Goal: Task Accomplishment & Management: Manage account settings

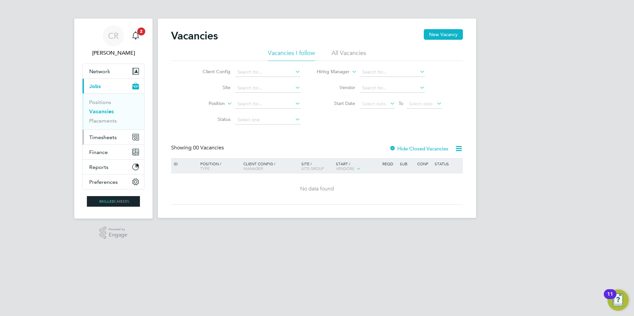
click at [107, 136] on span "Timesheets" at bounding box center [103, 137] width 28 height 6
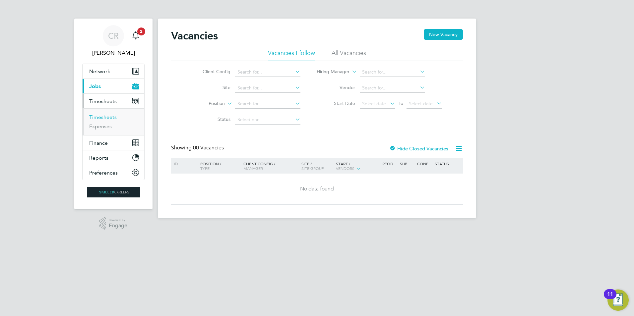
click at [112, 118] on link "Timesheets" at bounding box center [103, 117] width 28 height 6
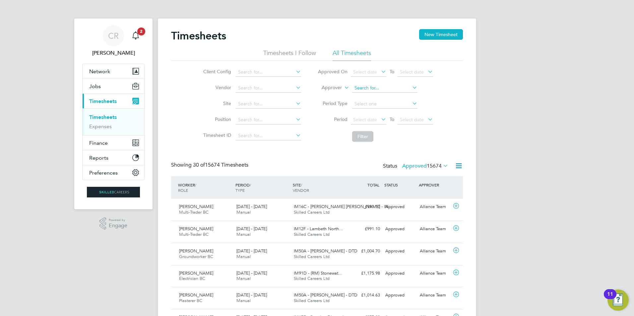
click at [362, 87] on input at bounding box center [384, 88] width 65 height 9
click at [380, 130] on li "Jon athan Convery" at bounding box center [396, 133] width 89 height 9
type input "Jonathan Convery"
click at [362, 137] on button "Filter" at bounding box center [362, 136] width 21 height 11
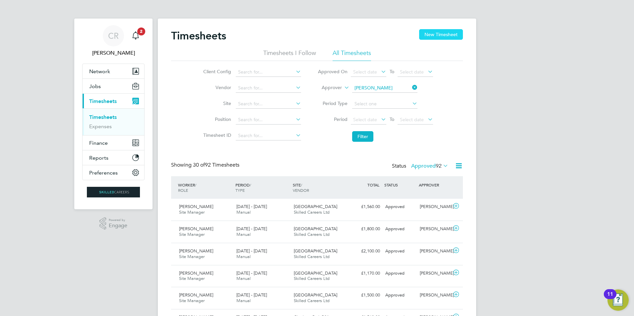
click at [440, 35] on button "New Timesheet" at bounding box center [441, 34] width 44 height 11
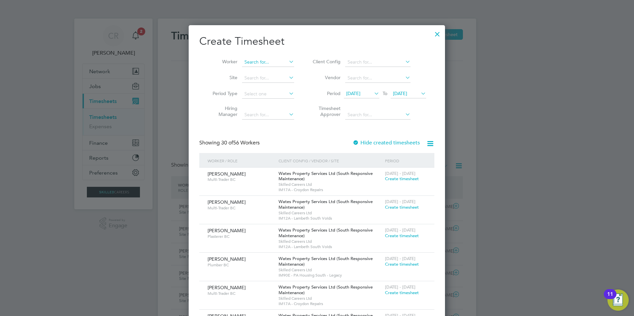
click at [266, 64] on input at bounding box center [268, 62] width 52 height 9
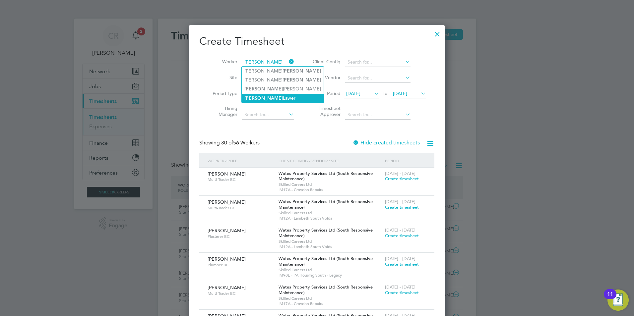
click at [254, 99] on b "Courtney" at bounding box center [263, 99] width 38 height 6
type input "[PERSON_NAME]"
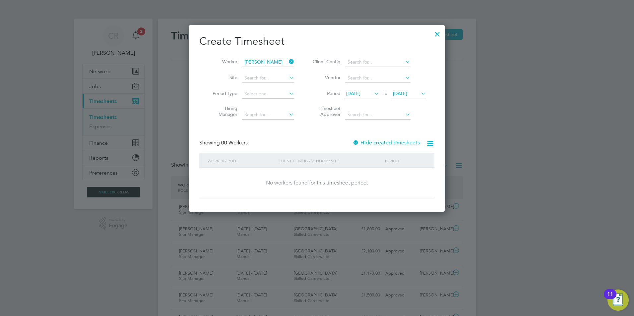
click at [378, 143] on label "Hide created timesheets" at bounding box center [386, 143] width 67 height 7
click at [428, 144] on icon at bounding box center [430, 144] width 8 height 8
click at [399, 133] on div "Create Timesheet Worker Courtney Lawer Site Period Type Hiring Manager Client C…" at bounding box center [316, 116] width 235 height 164
click at [373, 93] on icon at bounding box center [373, 93] width 0 height 9
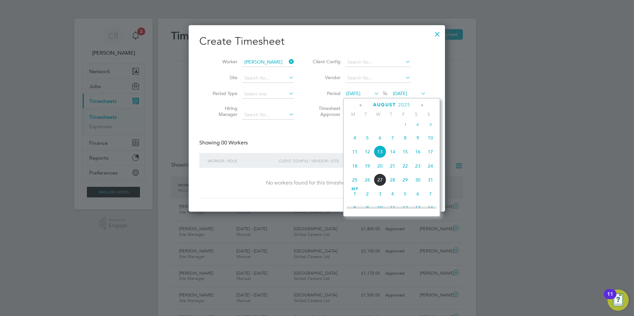
click at [356, 172] on span "18" at bounding box center [355, 166] width 13 height 13
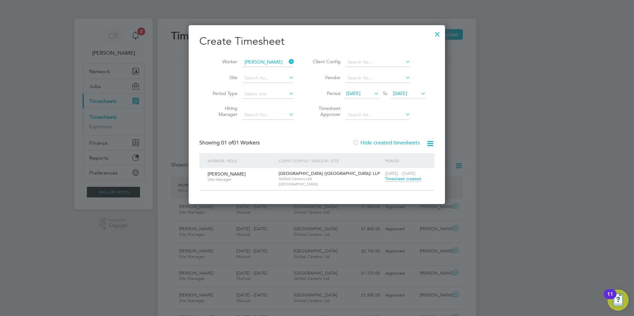
click at [420, 93] on icon at bounding box center [420, 93] width 0 height 9
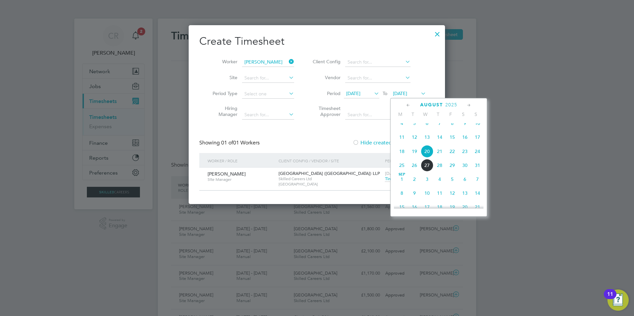
click at [477, 157] on span "24" at bounding box center [477, 151] width 13 height 13
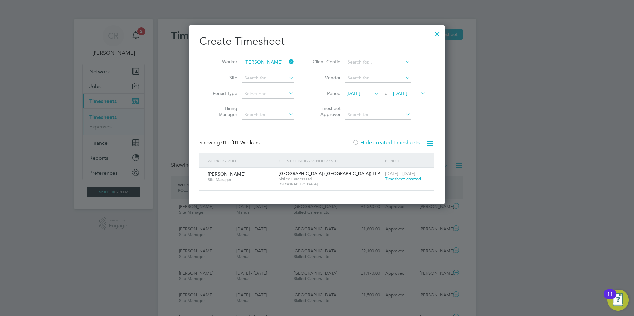
click at [406, 177] on span "Timesheet created" at bounding box center [403, 179] width 36 height 6
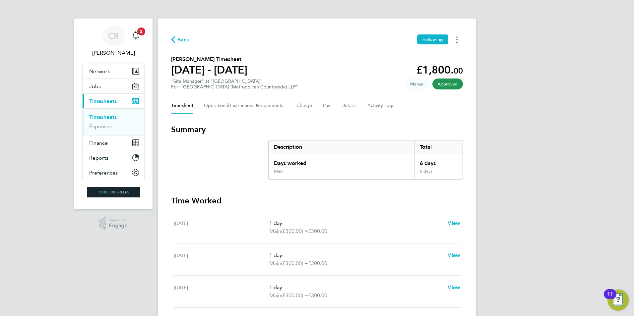
click at [457, 38] on icon "Timesheets Menu" at bounding box center [456, 39] width 1 height 7
click at [405, 52] on link "Download timesheet" at bounding box center [423, 54] width 80 height 13
click at [179, 41] on span "Back" at bounding box center [183, 40] width 12 height 8
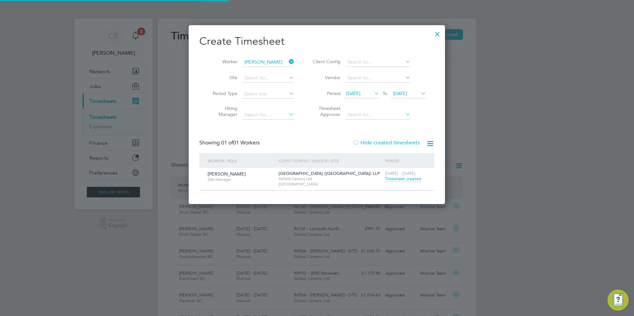
scroll to position [17, 58]
click at [437, 33] on div at bounding box center [437, 33] width 12 height 12
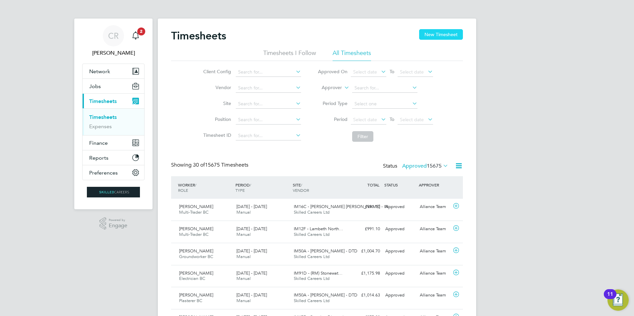
click at [438, 33] on button "New Timesheet" at bounding box center [441, 34] width 44 height 11
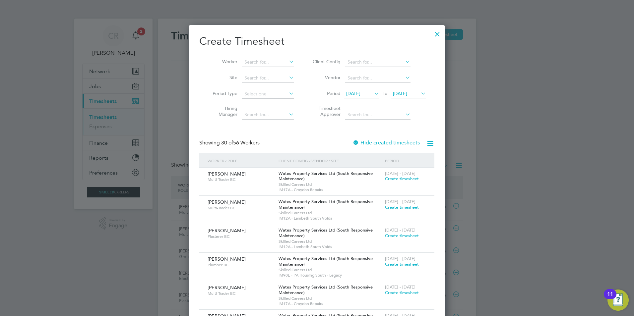
click at [436, 35] on div at bounding box center [437, 33] width 12 height 12
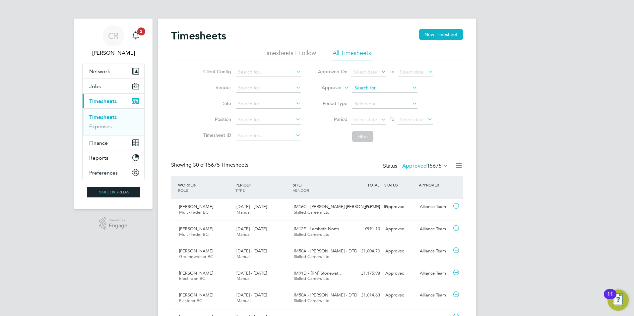
click at [362, 88] on input at bounding box center [384, 88] width 65 height 9
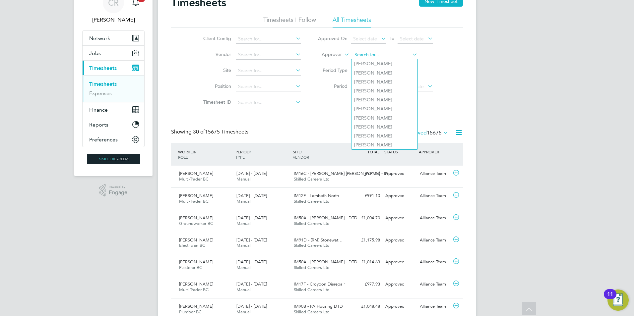
click at [353, 54] on input at bounding box center [384, 54] width 65 height 9
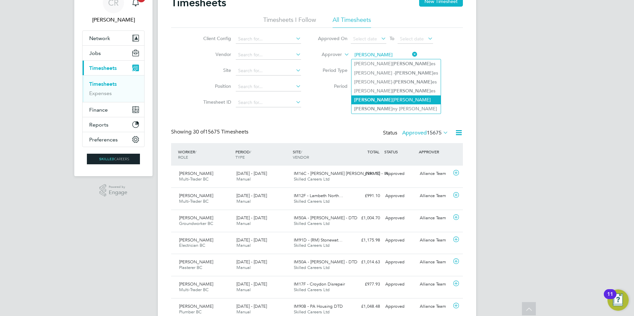
click at [376, 97] on li "Jon athan Convery" at bounding box center [396, 100] width 89 height 9
type input "Jonathan Convery"
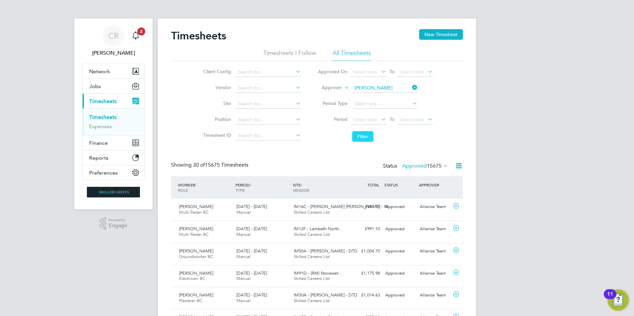
click at [360, 140] on button "Filter" at bounding box center [362, 136] width 21 height 11
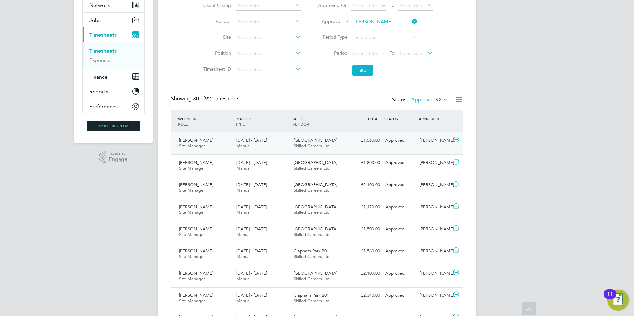
click at [191, 141] on span "[PERSON_NAME]" at bounding box center [196, 141] width 34 height 6
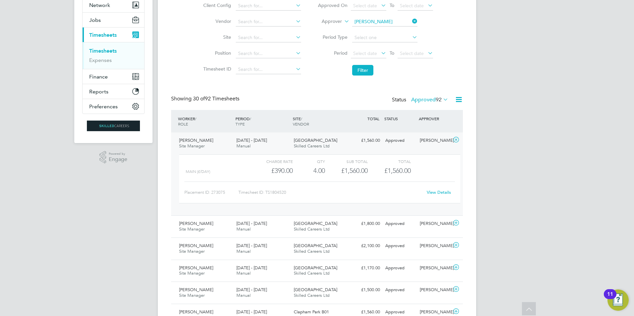
click at [195, 138] on span "[PERSON_NAME]" at bounding box center [196, 141] width 34 height 6
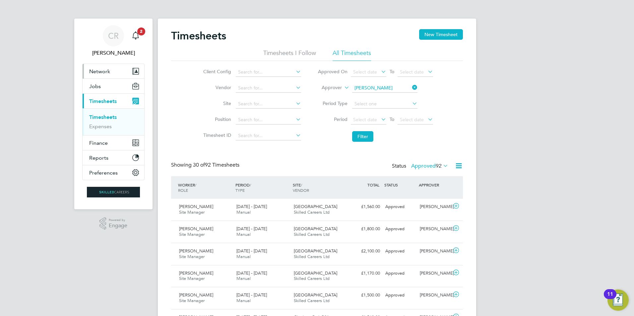
click at [101, 72] on span "Network" at bounding box center [99, 71] width 21 height 6
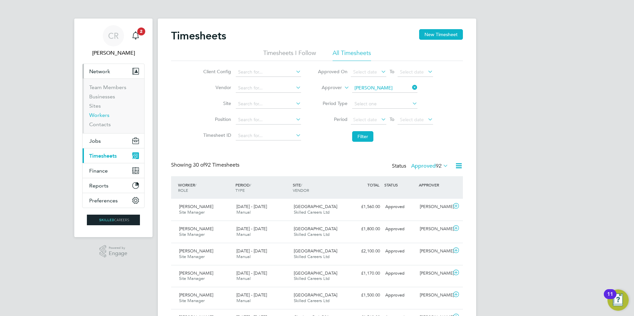
click at [95, 116] on link "Workers" at bounding box center [99, 115] width 20 height 6
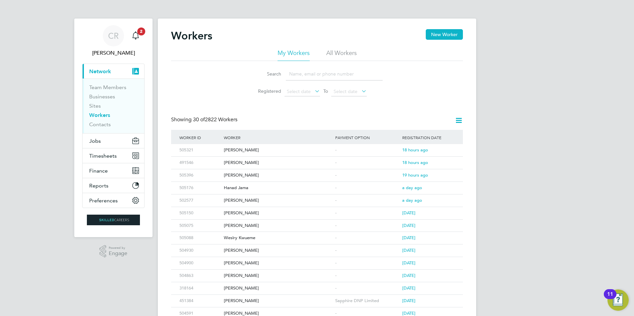
click at [302, 78] on input at bounding box center [334, 74] width 97 height 13
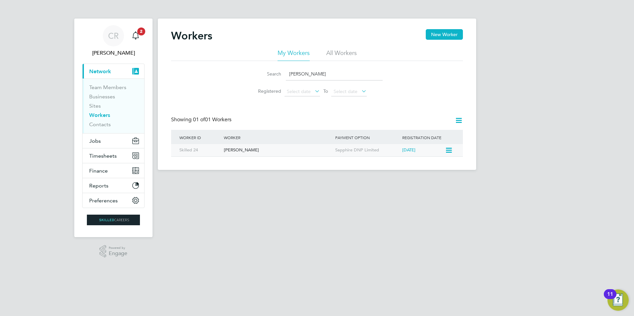
click at [242, 150] on div "Karolina Liedtke" at bounding box center [277, 150] width 111 height 12
click at [316, 74] on input "karolina" at bounding box center [334, 74] width 97 height 13
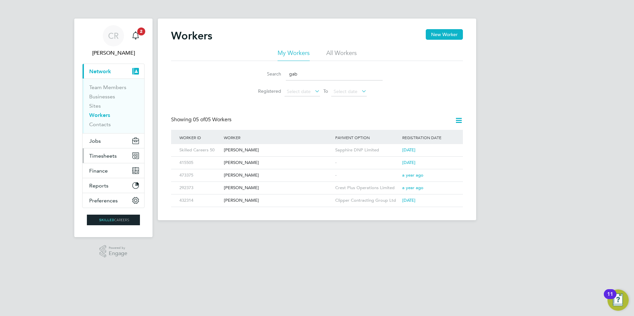
type input "gab"
click at [107, 158] on span "Timesheets" at bounding box center [103, 156] width 28 height 6
click at [103, 154] on span "Timesheets" at bounding box center [103, 156] width 28 height 6
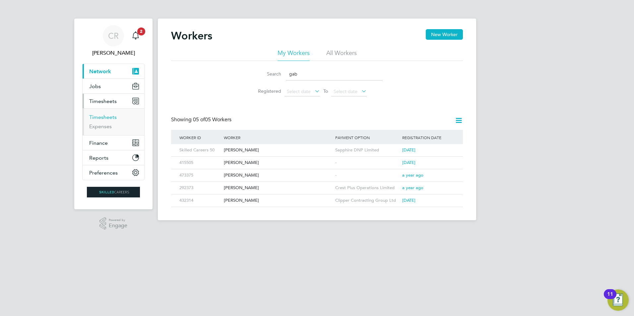
click at [97, 116] on link "Timesheets" at bounding box center [103, 117] width 28 height 6
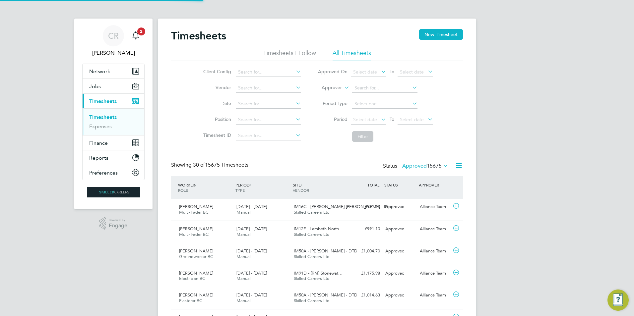
scroll to position [17, 58]
click at [438, 36] on button "New Timesheet" at bounding box center [441, 34] width 44 height 11
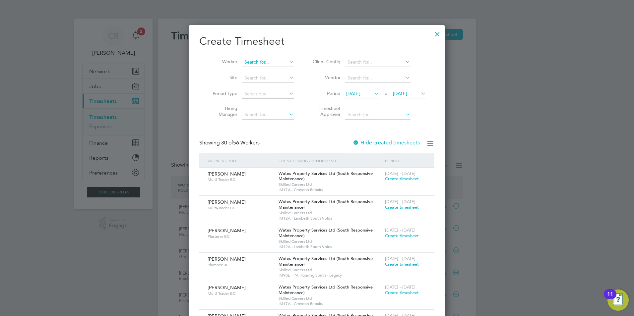
click at [261, 63] on input at bounding box center [268, 62] width 52 height 9
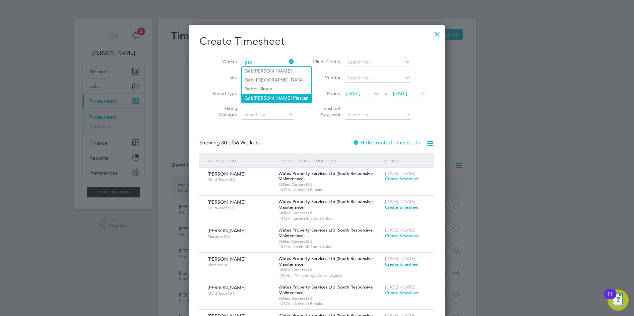
click at [257, 97] on li "Gab riel Plescan" at bounding box center [277, 98] width 70 height 9
type input "Gabriel Plescan"
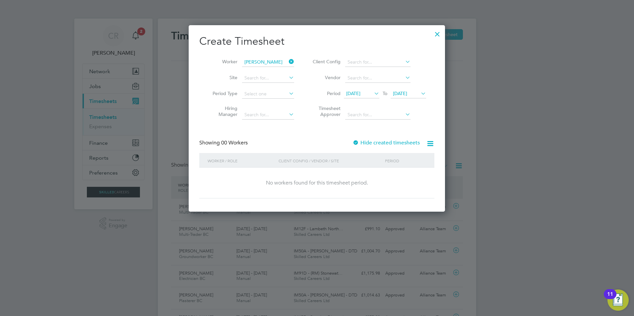
click at [373, 95] on icon at bounding box center [373, 93] width 0 height 9
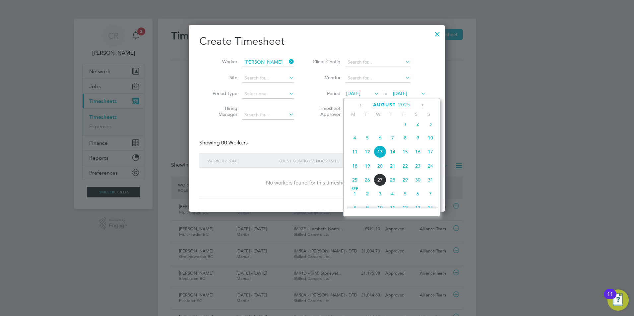
click at [357, 170] on span "18" at bounding box center [355, 166] width 13 height 13
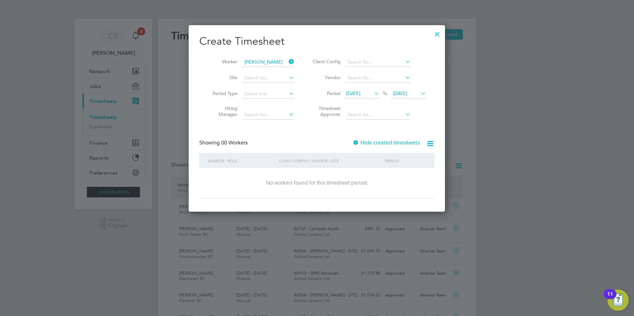
click at [420, 92] on icon at bounding box center [420, 93] width 0 height 9
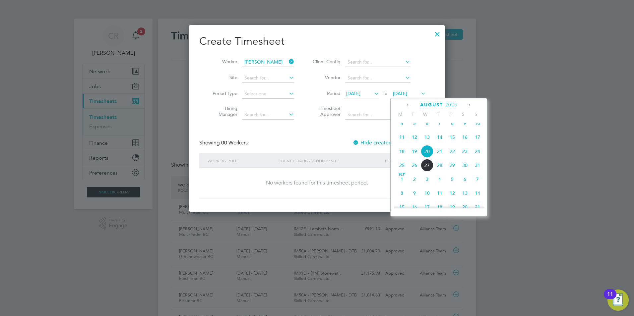
click at [475, 156] on span "24" at bounding box center [477, 151] width 13 height 13
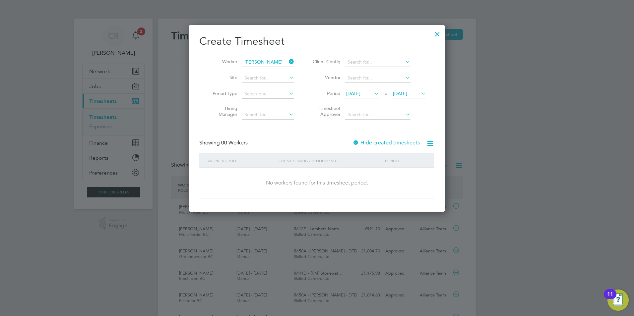
click at [385, 142] on label "Hide created timesheets" at bounding box center [386, 143] width 67 height 7
click at [397, 140] on label "Hide created timesheets" at bounding box center [386, 143] width 67 height 7
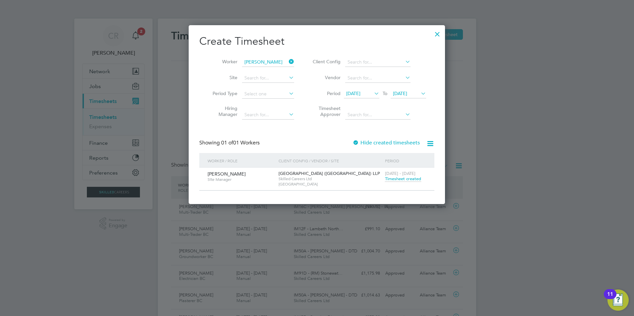
click at [409, 178] on span "Timesheet created" at bounding box center [403, 179] width 36 height 6
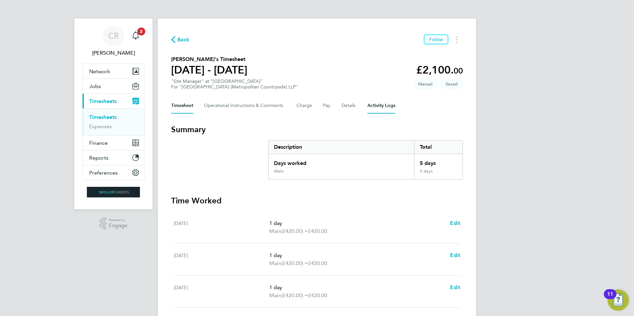
click at [376, 107] on Logs-tab "Activity Logs" at bounding box center [381, 106] width 28 height 16
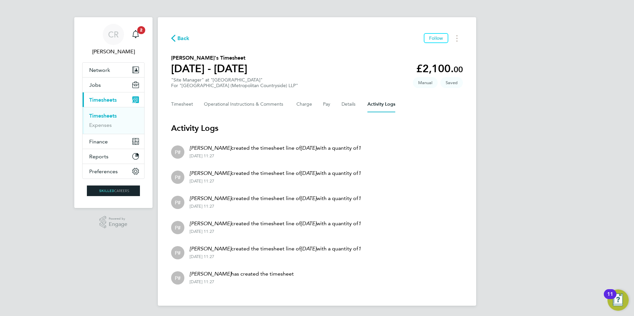
scroll to position [2, 0]
click at [377, 104] on Logs-tab "Activity Logs" at bounding box center [381, 104] width 28 height 16
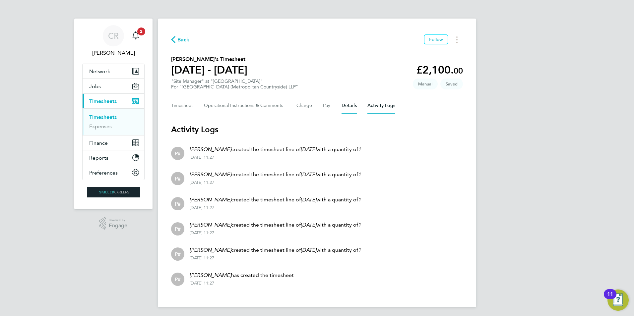
click at [355, 103] on button "Details" at bounding box center [349, 106] width 15 height 16
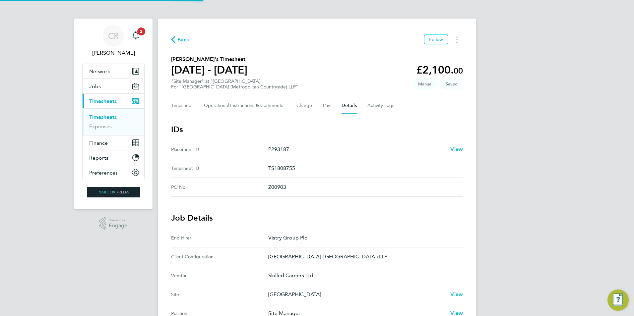
click at [341, 84] on section "Gabriel Plescan's Timesheet 18 - 24 Aug 2025 £2,100. 00 "Site Manager" at "Clap…" at bounding box center [317, 72] width 292 height 34
click at [455, 84] on span "Saved" at bounding box center [451, 84] width 23 height 11
click at [457, 38] on icon "Timesheets Menu" at bounding box center [456, 39] width 1 height 7
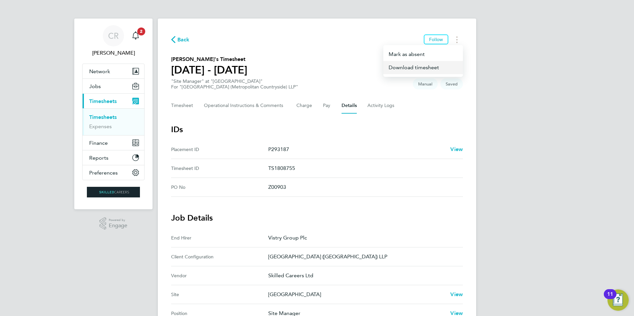
click at [417, 68] on link "Download timesheet" at bounding box center [423, 67] width 80 height 13
click at [524, 194] on div "CR Chris Roberts Notifications 2 Applications: Network Team Members Businesses …" at bounding box center [317, 250] width 634 height 501
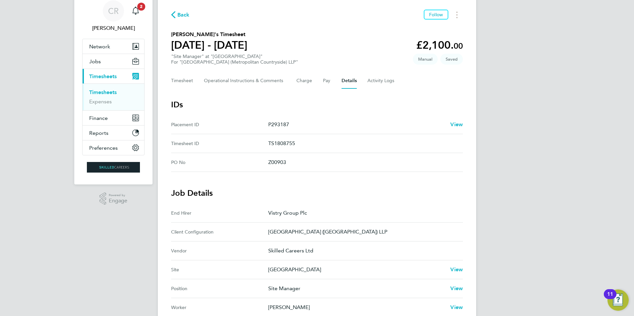
scroll to position [66, 0]
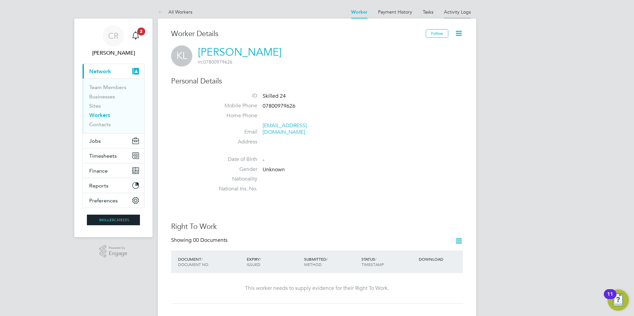
click at [457, 10] on link "Activity Logs" at bounding box center [457, 12] width 27 height 6
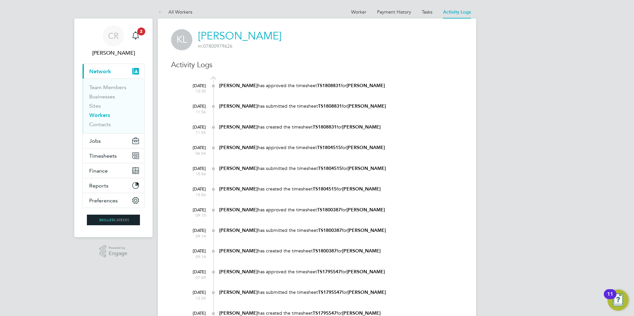
click at [229, 85] on b "Liam D'unienville" at bounding box center [238, 86] width 38 height 6
click at [425, 12] on link "Tasks" at bounding box center [427, 12] width 11 height 6
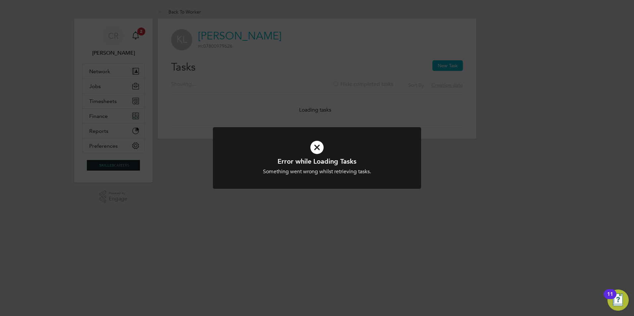
drag, startPoint x: 445, startPoint y: 154, endPoint x: 445, endPoint y: 150, distance: 4.3
click at [445, 152] on div "Error while Loading Tasks Something went wrong whilst retrieving tasks. Cancel …" at bounding box center [317, 158] width 634 height 316
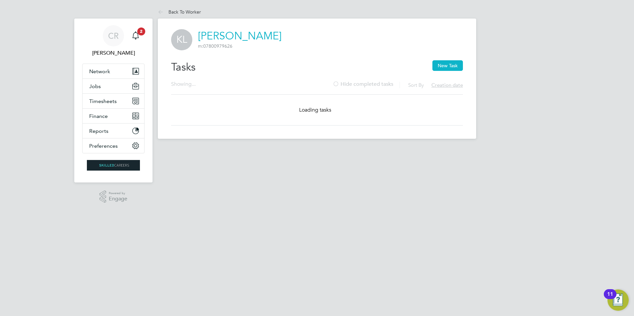
click at [424, 77] on div "Tasks New Task" at bounding box center [317, 70] width 292 height 21
click at [113, 102] on span "Timesheets" at bounding box center [103, 101] width 28 height 6
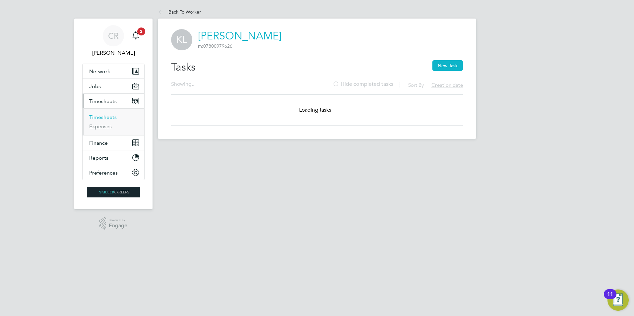
click at [112, 116] on link "Timesheets" at bounding box center [103, 117] width 28 height 6
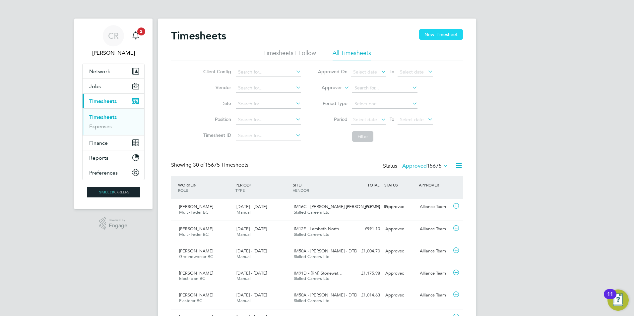
click at [431, 36] on button "New Timesheet" at bounding box center [441, 34] width 44 height 11
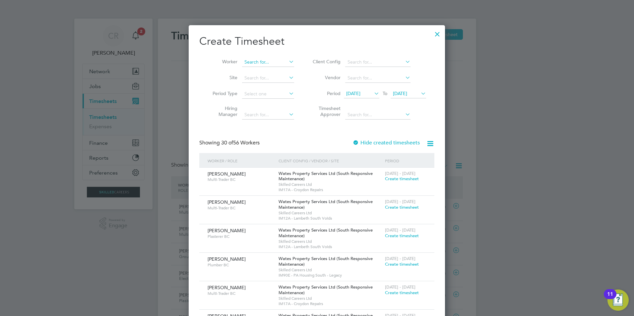
click at [258, 61] on input at bounding box center [268, 62] width 52 height 9
click at [270, 70] on li "Karolina Lie dtke" at bounding box center [272, 71] width 61 height 9
type input "Karolina Liedtke"
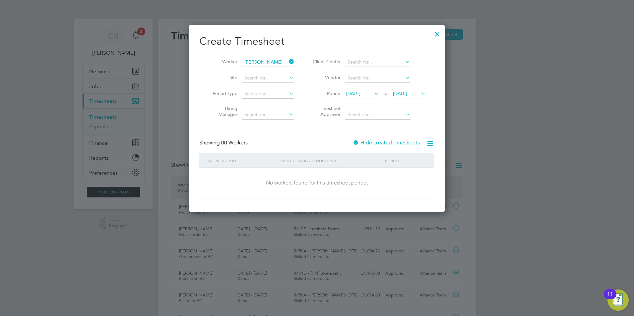
click at [366, 144] on label "Hide created timesheets" at bounding box center [386, 143] width 67 height 7
click at [373, 93] on icon at bounding box center [373, 93] width 0 height 9
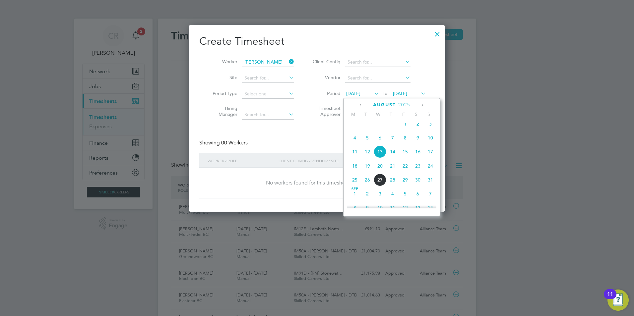
click at [355, 171] on span "18" at bounding box center [355, 166] width 13 height 13
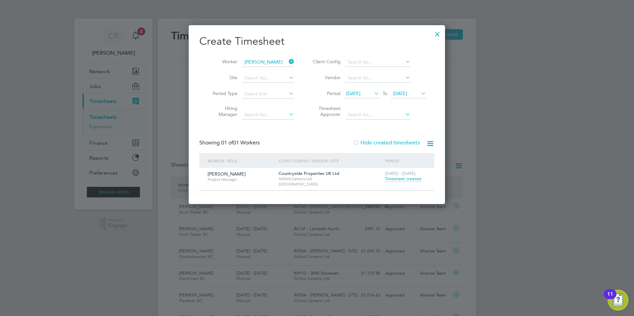
click at [420, 92] on icon at bounding box center [420, 93] width 0 height 9
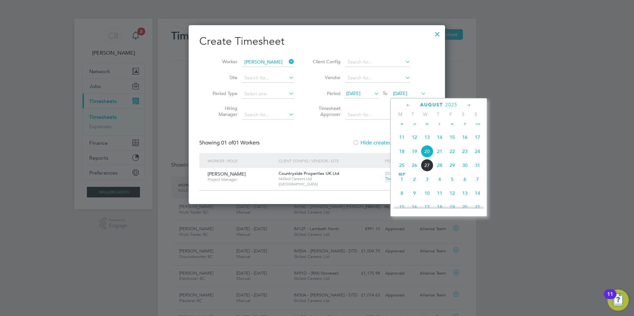
click at [476, 158] on span "24" at bounding box center [477, 151] width 13 height 13
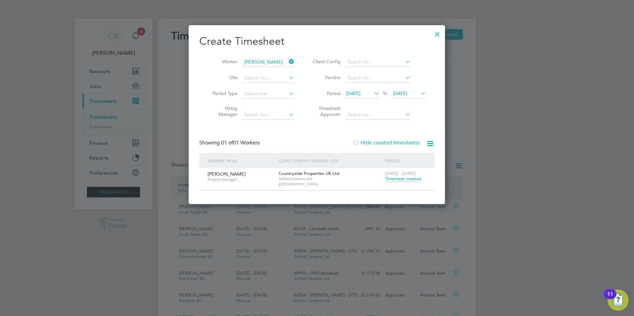
click at [401, 178] on span "Timesheet created" at bounding box center [403, 179] width 36 height 6
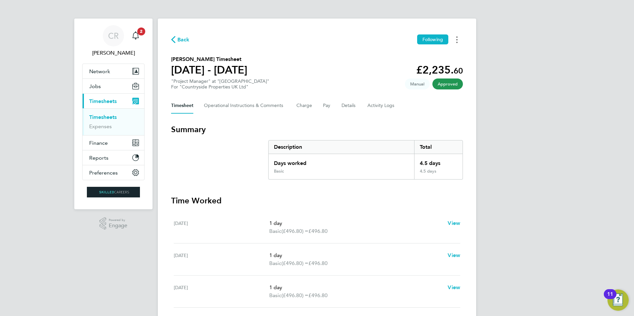
click at [456, 40] on button "Timesheets Menu" at bounding box center [457, 39] width 12 height 10
click at [407, 52] on link "Download timesheet" at bounding box center [423, 54] width 80 height 13
click at [353, 106] on button "Details" at bounding box center [349, 106] width 15 height 16
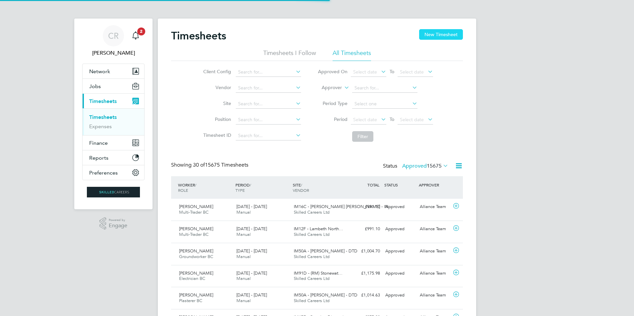
click at [451, 33] on button "New Timesheet" at bounding box center [441, 34] width 44 height 11
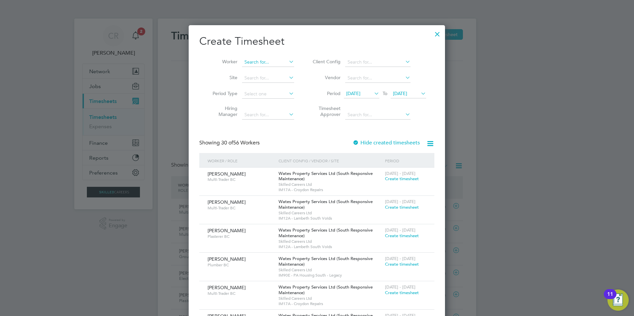
click at [267, 60] on input at bounding box center [268, 62] width 52 height 9
click at [373, 94] on icon at bounding box center [373, 93] width 0 height 9
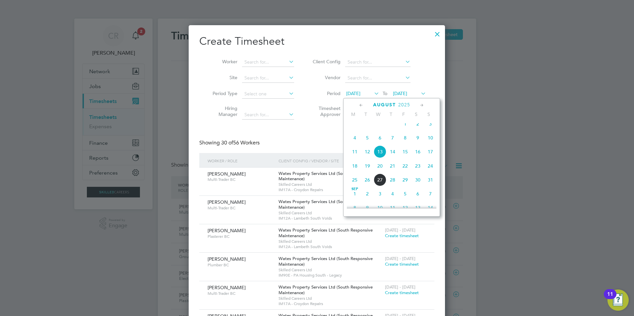
click at [356, 172] on span "18" at bounding box center [355, 166] width 13 height 13
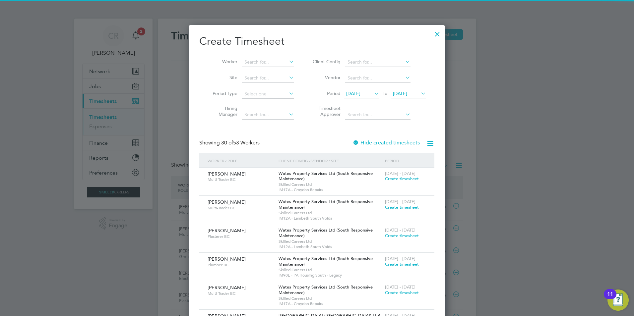
click at [420, 93] on icon at bounding box center [420, 93] width 0 height 9
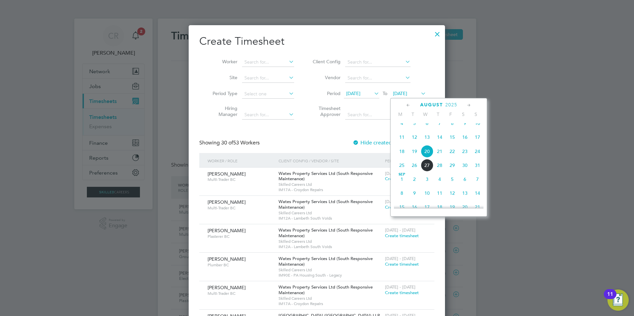
click at [478, 158] on span "24" at bounding box center [477, 151] width 13 height 13
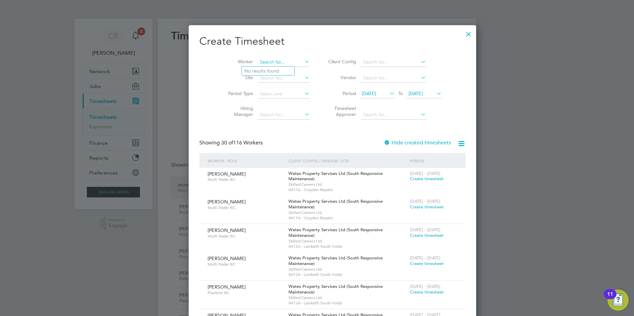
click at [263, 65] on input at bounding box center [284, 62] width 52 height 9
click at [286, 69] on b "Dav" at bounding box center [290, 71] width 9 height 6
type input "[PERSON_NAME]"
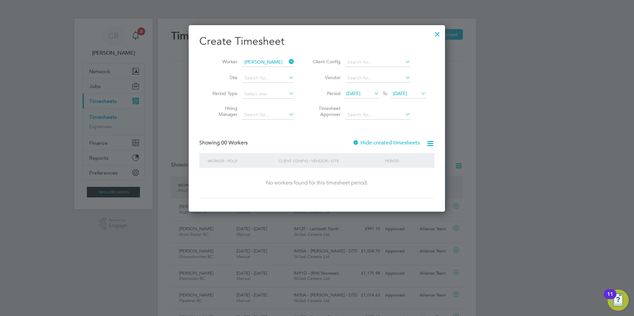
click at [384, 142] on label "Hide created timesheets" at bounding box center [386, 143] width 67 height 7
click at [377, 142] on label "Hide created timesheets" at bounding box center [386, 143] width 67 height 7
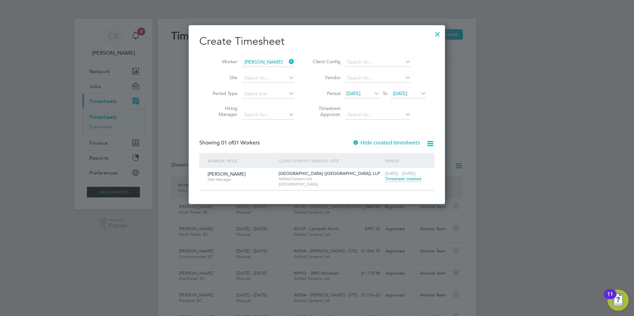
click at [398, 178] on span "Timesheet created" at bounding box center [403, 179] width 36 height 6
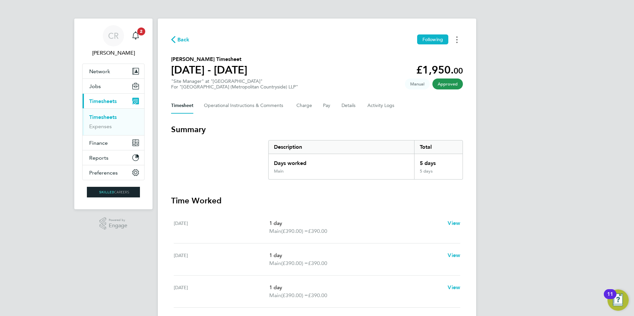
click at [458, 38] on button "Timesheets Menu" at bounding box center [457, 39] width 12 height 10
click at [421, 52] on link "Download timesheet" at bounding box center [423, 54] width 80 height 13
click at [102, 119] on link "Timesheets" at bounding box center [103, 117] width 28 height 6
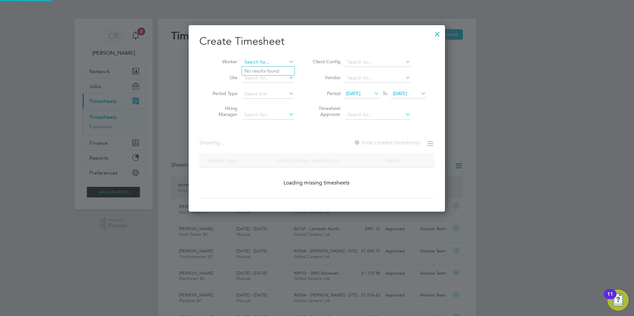
click at [270, 62] on input at bounding box center [268, 62] width 52 height 9
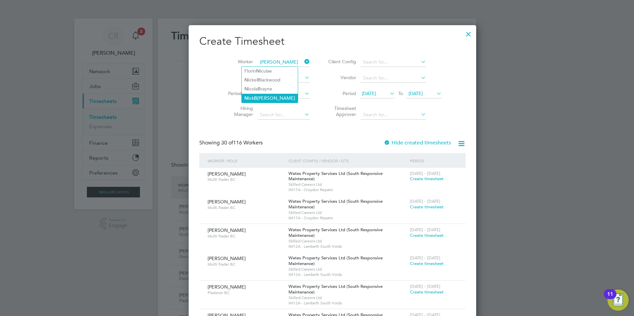
click at [259, 96] on li "Nic k B [PERSON_NAME]" at bounding box center [270, 98] width 56 height 9
type input "[PERSON_NAME]"
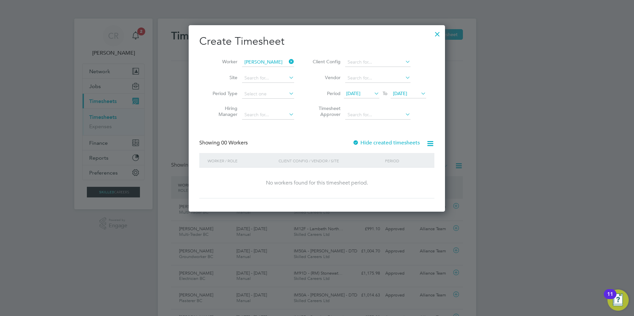
click at [394, 142] on label "Hide created timesheets" at bounding box center [386, 143] width 67 height 7
click at [368, 143] on label "Hide created timesheets" at bounding box center [386, 143] width 67 height 7
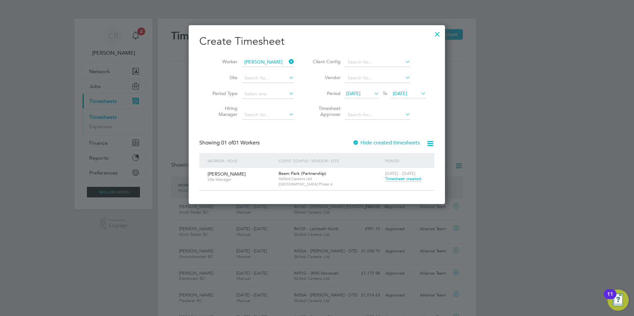
click at [401, 177] on span "Timesheet created" at bounding box center [403, 179] width 36 height 6
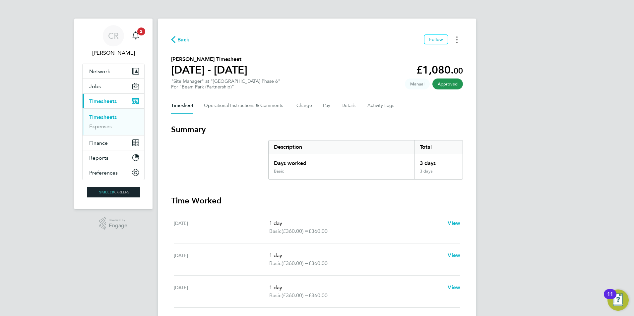
click at [458, 35] on button "Timesheets Menu" at bounding box center [457, 39] width 12 height 10
click at [411, 53] on link "Download timesheet" at bounding box center [423, 54] width 80 height 13
click at [274, 85] on section "[PERSON_NAME] Timesheet [DATE] - [DATE] £1,080. 00 "Site Manager" at "[GEOGRAPH…" at bounding box center [317, 72] width 292 height 34
